Goal: Transaction & Acquisition: Purchase product/service

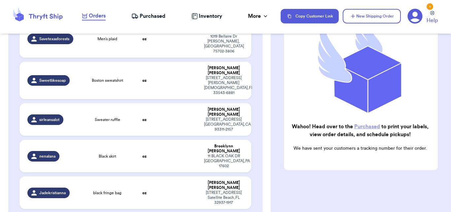
scroll to position [181, 0]
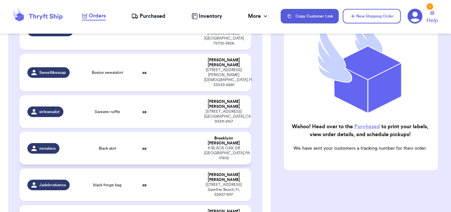
click at [133, 132] on td "oz" at bounding box center [145, 148] width 28 height 33
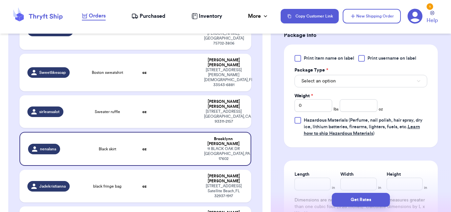
scroll to position [287, 0]
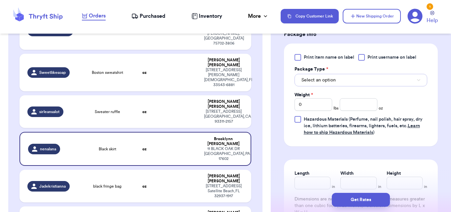
click at [380, 78] on button "Select an option" at bounding box center [360, 80] width 133 height 13
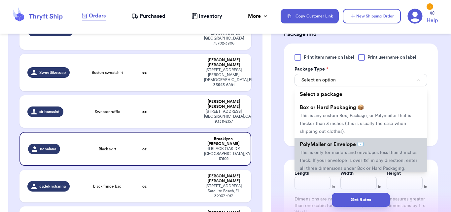
click at [369, 152] on span "This is only for mailers and envelopes less than 3 inches thick. If your envelo…" at bounding box center [359, 161] width 118 height 20
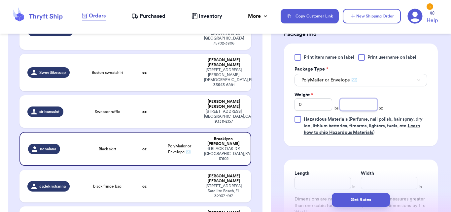
click at [365, 111] on input "number" at bounding box center [359, 104] width 38 height 13
type input "13"
click at [357, 198] on button "Get Rates" at bounding box center [361, 200] width 58 height 14
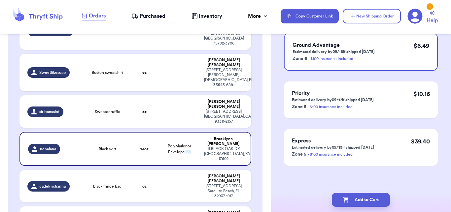
scroll to position [0, 0]
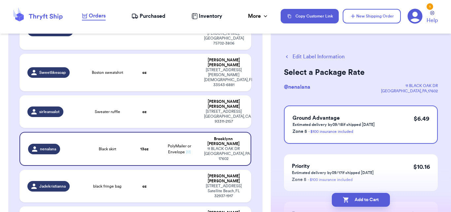
click at [357, 198] on button "Add to Cart" at bounding box center [361, 200] width 58 height 14
checkbox input "true"
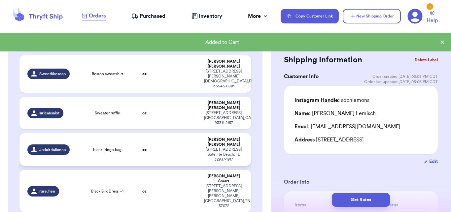
click at [175, 133] on td at bounding box center [179, 149] width 42 height 33
type input "black fringe bag"
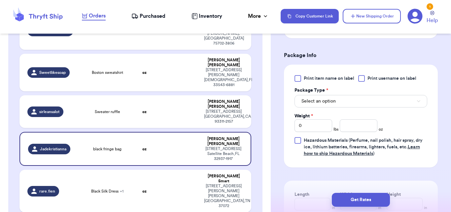
scroll to position [267, 0]
click at [353, 107] on button "Select an option" at bounding box center [360, 100] width 133 height 13
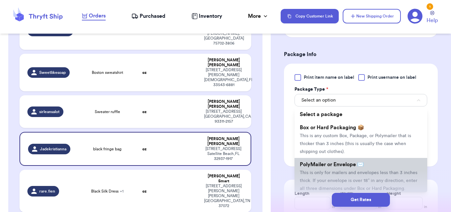
click at [345, 167] on span "PolyMailer or Envelope ✉️" at bounding box center [332, 164] width 64 height 5
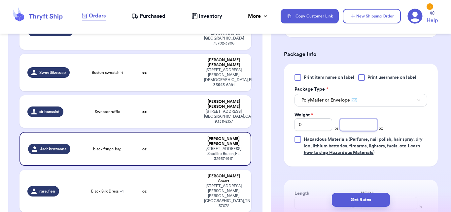
click at [348, 131] on input "number" at bounding box center [359, 125] width 38 height 13
type input "11"
click at [356, 207] on div "Get Rates" at bounding box center [361, 200] width 180 height 24
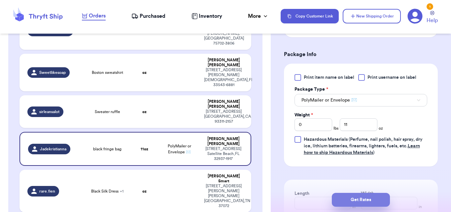
click at [356, 204] on button "Get Rates" at bounding box center [361, 200] width 58 height 14
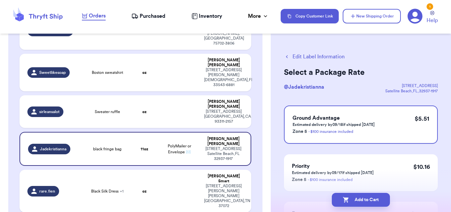
click at [356, 204] on button "Add to Cart" at bounding box center [361, 200] width 58 height 14
checkbox input "true"
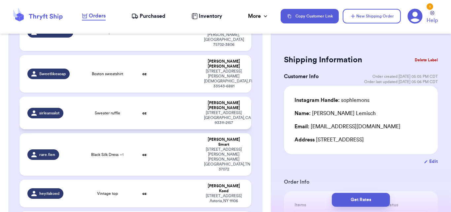
click at [86, 97] on td "Sweater ruffle" at bounding box center [107, 113] width 46 height 33
type input "Sweater ruffle"
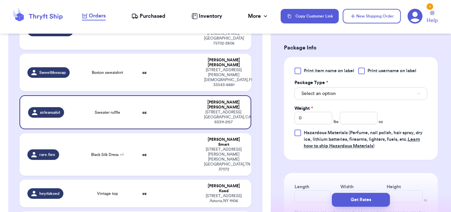
scroll to position [299, 0]
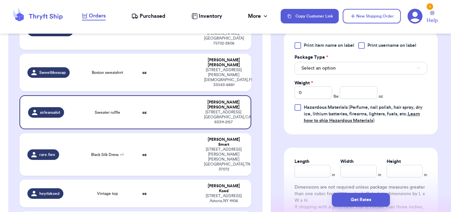
click at [314, 55] on label "Package Type *" at bounding box center [311, 57] width 34 height 7
click at [315, 58] on label "Package Type *" at bounding box center [311, 57] width 34 height 7
click at [319, 70] on span "Select an option" at bounding box center [318, 68] width 34 height 7
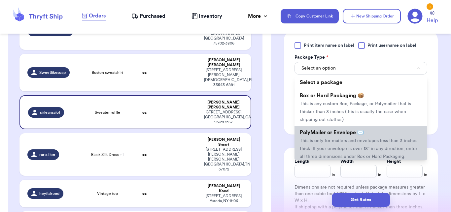
click at [324, 139] on span "This is only for mailers and envelopes less than 3 inches thick. If your envelo…" at bounding box center [359, 149] width 118 height 20
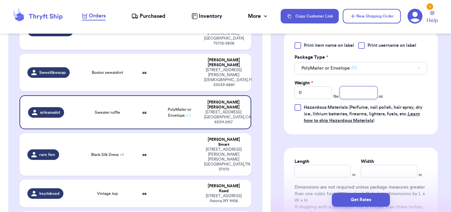
click at [361, 95] on input "number" at bounding box center [359, 92] width 38 height 13
type input "6"
click at [365, 198] on button "Get Rates" at bounding box center [361, 200] width 58 height 14
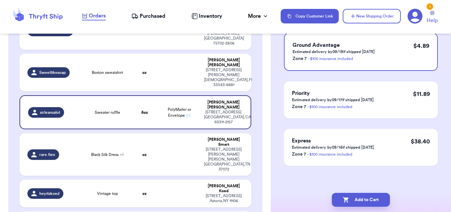
scroll to position [73, 0]
click at [365, 198] on button "Add to Cart" at bounding box center [361, 200] width 58 height 14
checkbox input "true"
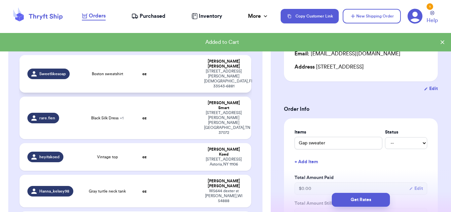
click at [151, 65] on td "oz" at bounding box center [145, 74] width 28 height 38
type input "Boston sweatshirt"
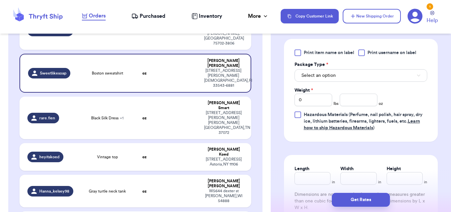
scroll to position [301, 0]
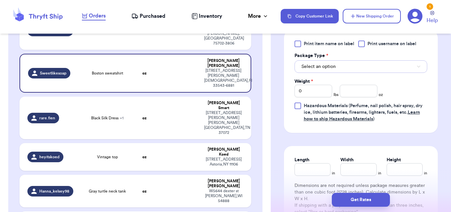
click at [354, 73] on button "Select an option" at bounding box center [360, 66] width 133 height 13
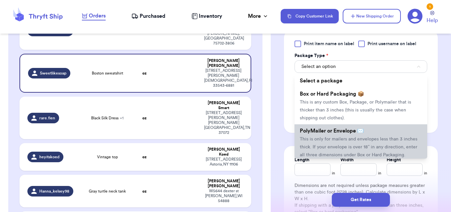
click at [344, 146] on span "This is only for mailers and envelopes less than 3 inches thick. If your envelo…" at bounding box center [359, 147] width 118 height 20
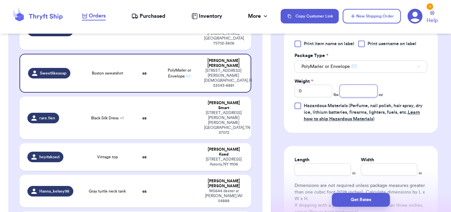
click at [346, 97] on input "number" at bounding box center [359, 91] width 38 height 13
click at [322, 97] on input "0" at bounding box center [313, 91] width 38 height 13
type input "1"
click at [365, 97] on input "number" at bounding box center [359, 91] width 38 height 13
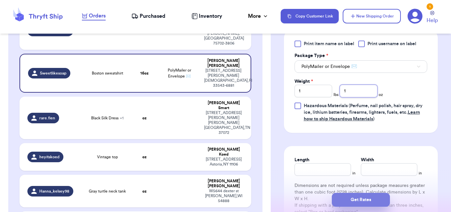
type input "1"
click at [361, 205] on button "Get Rates" at bounding box center [361, 200] width 58 height 14
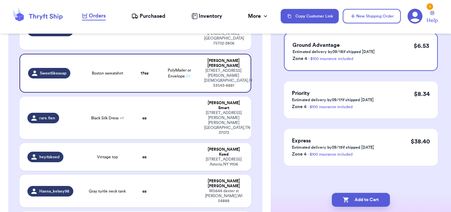
scroll to position [0, 0]
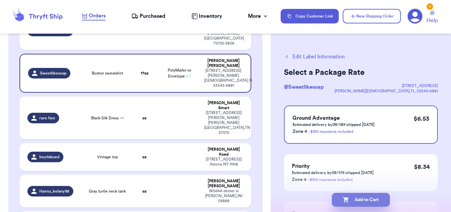
click at [360, 205] on button "Add to Cart" at bounding box center [361, 200] width 58 height 14
checkbox input "true"
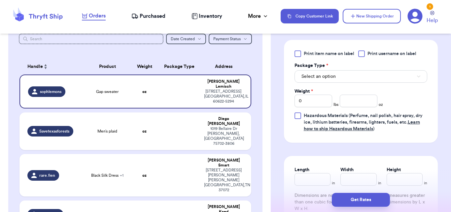
scroll to position [304, 0]
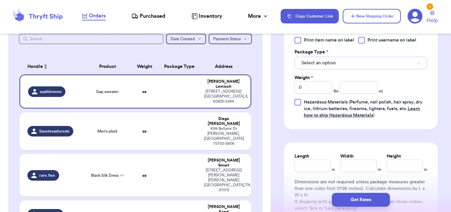
click at [361, 69] on button "Select an option" at bounding box center [360, 63] width 133 height 13
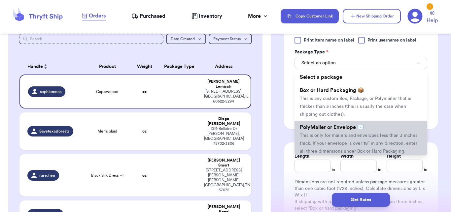
click at [355, 146] on li "PolyMailer or Envelope ✉️ This is only for mailers and envelopes less than 3 in…" at bounding box center [360, 139] width 133 height 37
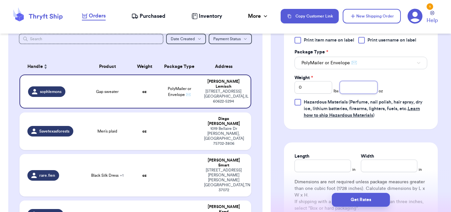
click at [350, 90] on input "number" at bounding box center [359, 87] width 38 height 13
type input "11"
click at [354, 196] on button "Get Rates" at bounding box center [361, 200] width 58 height 14
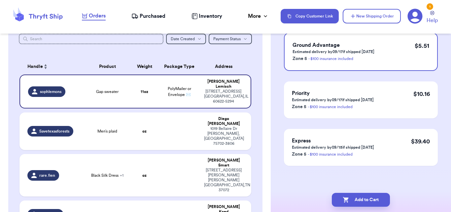
scroll to position [0, 0]
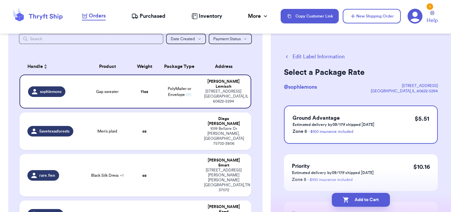
click at [354, 196] on button "Add to Cart" at bounding box center [361, 200] width 58 height 14
checkbox input "true"
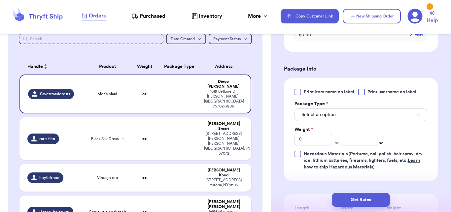
scroll to position [285, 0]
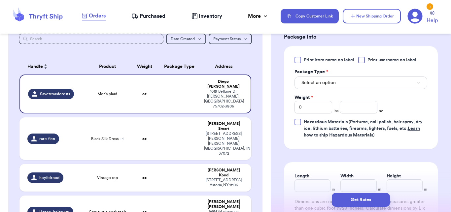
click at [372, 95] on div "Weight * 0 lbs oz" at bounding box center [338, 103] width 88 height 19
click at [374, 88] on button "Select an option" at bounding box center [360, 83] width 133 height 13
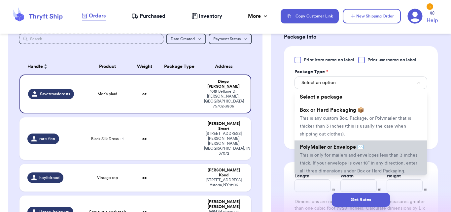
click at [358, 146] on span "PolyMailer or Envelope ✉️" at bounding box center [332, 147] width 64 height 5
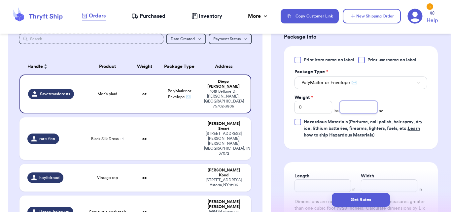
click at [343, 105] on input "number" at bounding box center [359, 107] width 38 height 13
type input "2"
type input "12"
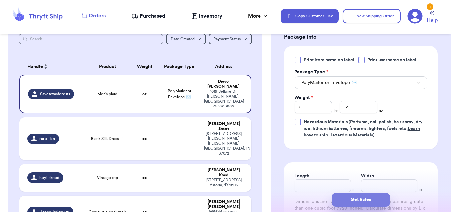
click at [347, 203] on button "Get Rates" at bounding box center [361, 200] width 58 height 14
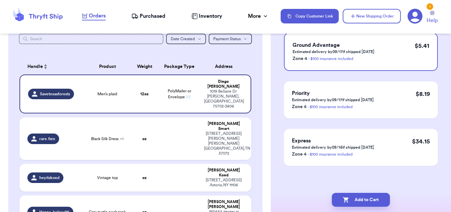
scroll to position [0, 0]
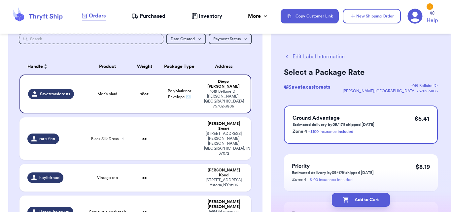
click at [347, 203] on button "Add to Cart" at bounding box center [361, 200] width 58 height 14
checkbox input "true"
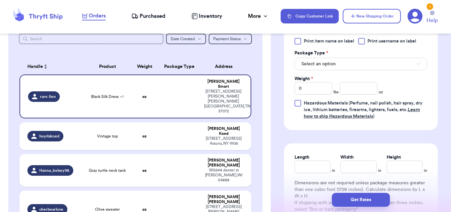
scroll to position [343, 0]
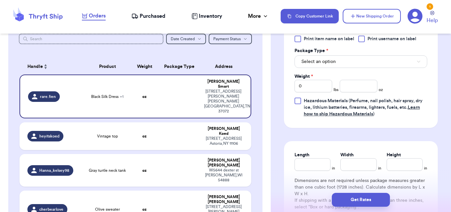
click at [394, 58] on button "Select an option" at bounding box center [360, 61] width 133 height 13
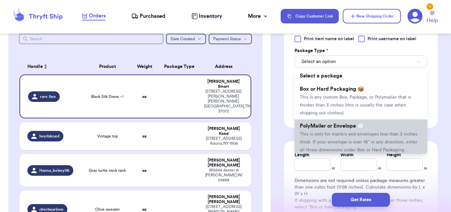
click at [337, 136] on span "This is only for mailers and envelopes less than 3 inches thick. If your envelo…" at bounding box center [359, 142] width 118 height 20
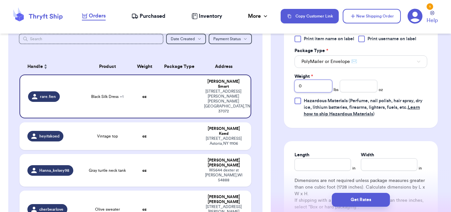
click at [319, 83] on input "0" at bounding box center [313, 86] width 38 height 13
type input "1"
click at [359, 82] on input "number" at bounding box center [359, 86] width 38 height 13
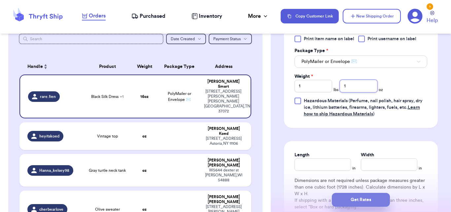
type input "1"
click at [363, 198] on button "Get Rates" at bounding box center [361, 200] width 58 height 14
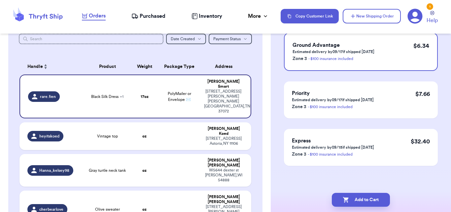
click at [363, 198] on button "Add to Cart" at bounding box center [361, 200] width 58 height 14
checkbox input "true"
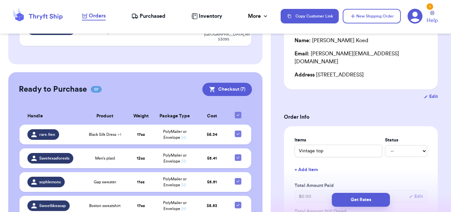
scroll to position [356, 0]
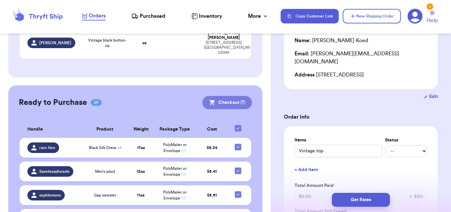
click at [227, 96] on button "Checkout ( 7 )" at bounding box center [227, 102] width 50 height 13
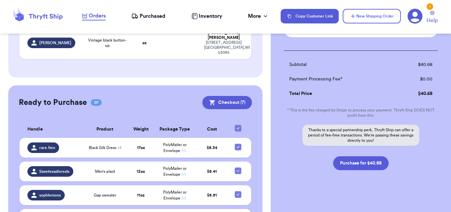
scroll to position [365, 0]
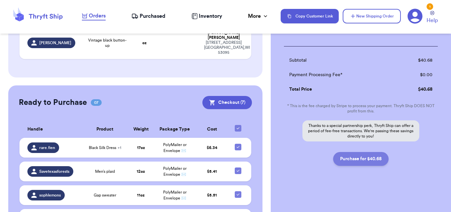
click at [362, 155] on button "Purchase for $40.68" at bounding box center [360, 159] width 55 height 14
checkbox input "false"
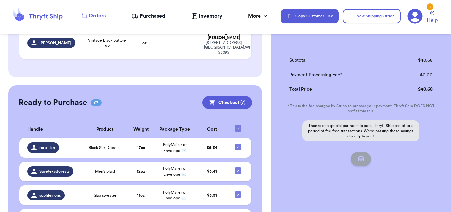
checkbox input "false"
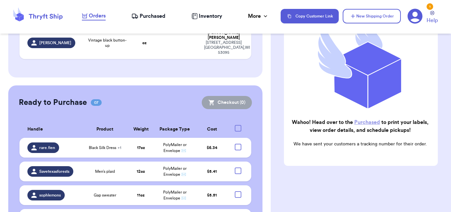
scroll to position [98, 0]
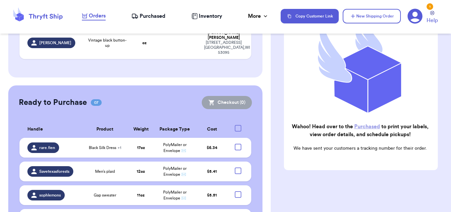
checkbox input "true"
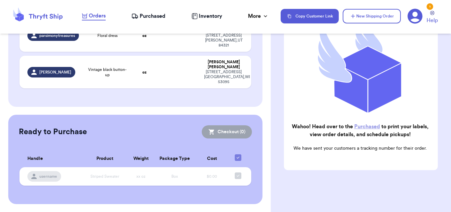
scroll to position [276, 0]
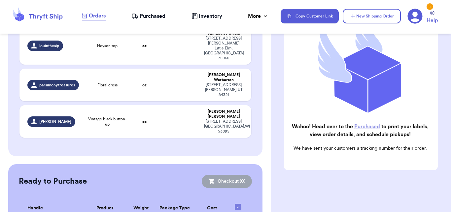
click at [157, 12] on div "Orders Purchased Inventory More Stats Completed Orders Payments Payouts" at bounding box center [178, 16] width 192 height 9
click at [158, 14] on span "Purchased" at bounding box center [153, 16] width 26 height 8
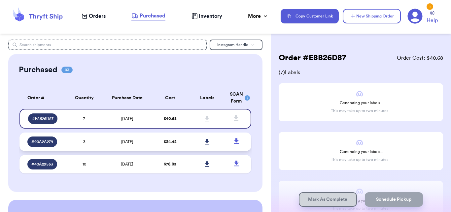
click at [99, 139] on td "3" at bounding box center [84, 142] width 37 height 18
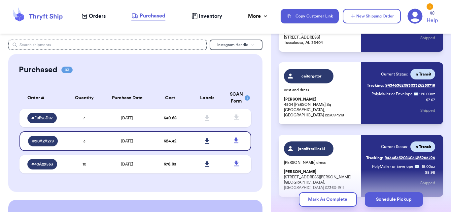
scroll to position [94, 0]
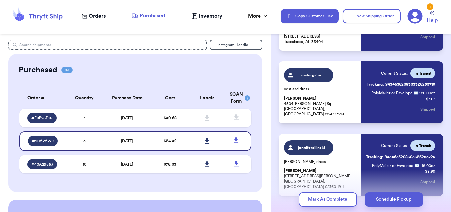
click at [123, 153] on table "Order # Quantity Purchase Date Cost Labels SCAN Form # E8B26D87 7 [DATE] $ 40.6…" at bounding box center [135, 132] width 233 height 98
click at [123, 160] on td "[DATE]" at bounding box center [127, 164] width 49 height 18
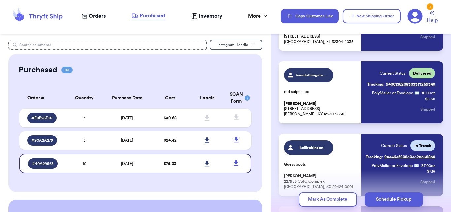
drag, startPoint x: 445, startPoint y: 64, endPoint x: 443, endPoint y: 37, distance: 27.1
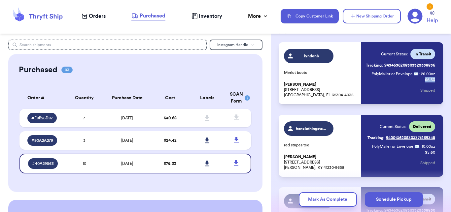
scroll to position [44, 0]
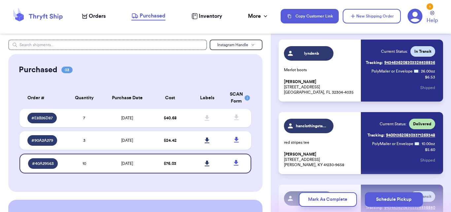
click at [131, 109] on th "Purchase Date" at bounding box center [127, 98] width 49 height 22
click at [131, 110] on td "[DATE]" at bounding box center [127, 118] width 49 height 18
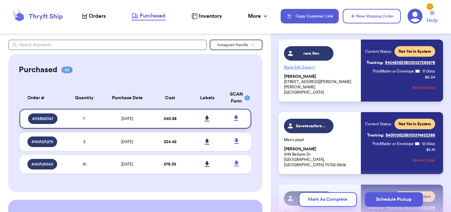
click at [205, 119] on icon at bounding box center [207, 119] width 5 height 6
